Goal: Task Accomplishment & Management: Use online tool/utility

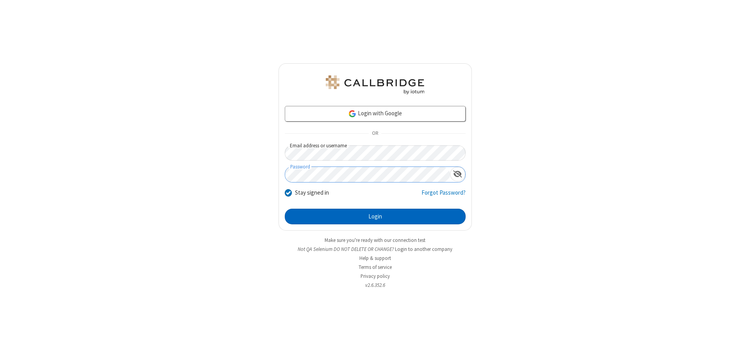
click at [375, 216] on button "Login" at bounding box center [375, 217] width 181 height 16
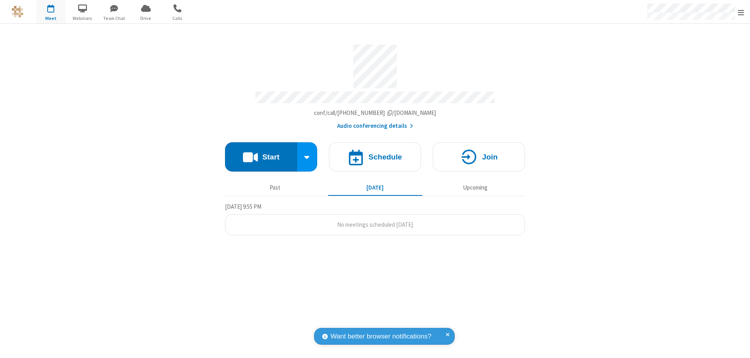
click at [261, 153] on button "Start" at bounding box center [261, 156] width 72 height 29
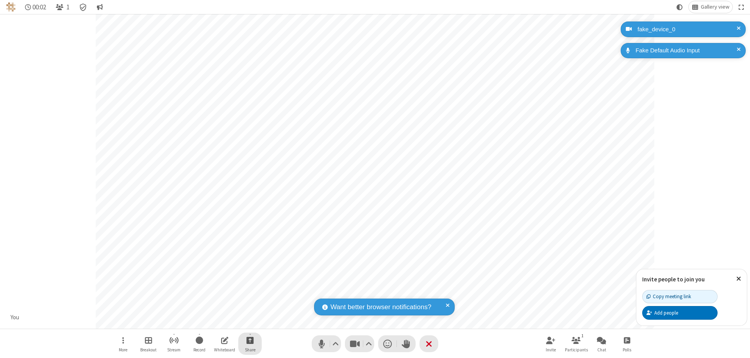
click at [250, 340] on span "Start sharing" at bounding box center [249, 340] width 7 height 10
click at [218, 321] on span "Share my screen" at bounding box center [218, 321] width 9 height 7
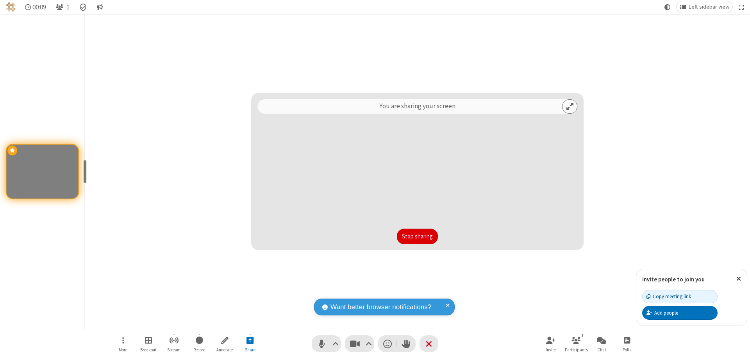
click at [417, 236] on button "Stop sharing" at bounding box center [417, 236] width 41 height 16
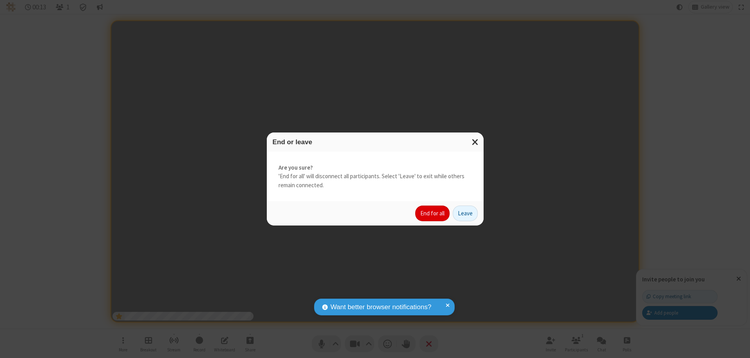
click at [433, 213] on button "End for all" at bounding box center [432, 213] width 34 height 16
